Goal: Complete application form

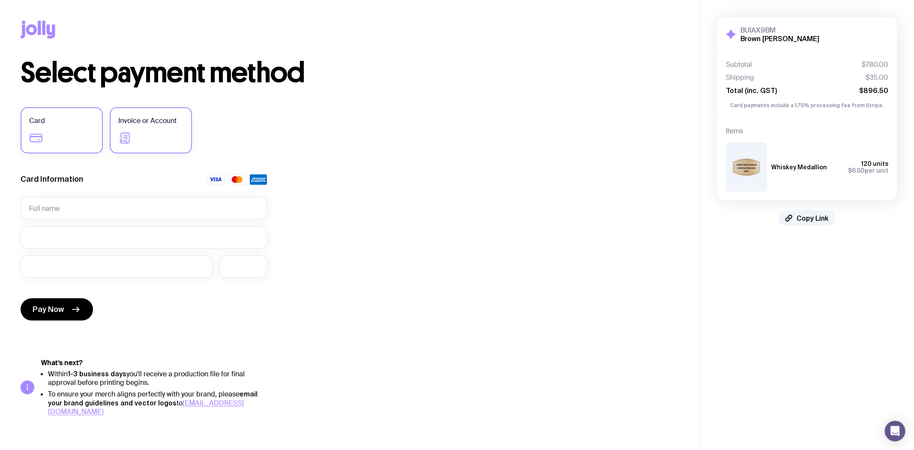
click at [148, 121] on span "Invoice or Account" at bounding box center [147, 121] width 58 height 10
click at [0, 0] on input "Invoice or Account" at bounding box center [0, 0] width 0 height 0
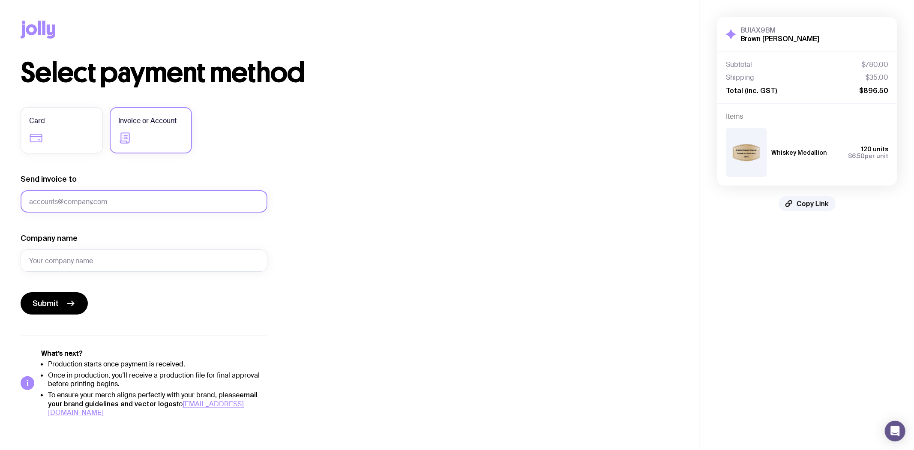
click at [58, 199] on input "Send invoice to" at bounding box center [144, 201] width 247 height 22
click at [66, 203] on input "Send invoice to" at bounding box center [144, 201] width 247 height 22
paste input "[EMAIL_ADDRESS][DOMAIN_NAME]"
type input "[EMAIL_ADDRESS][DOMAIN_NAME]"
click at [57, 261] on input "Company name" at bounding box center [144, 260] width 247 height 22
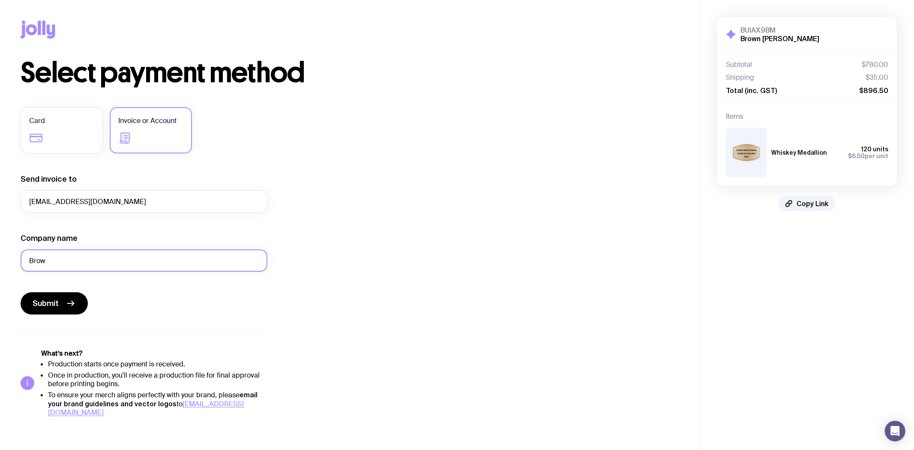
type input "[PERSON_NAME] [GEOGRAPHIC_DATA]"
click at [42, 309] on button "Submit" at bounding box center [54, 303] width 67 height 22
